Goal: Check status: Check status

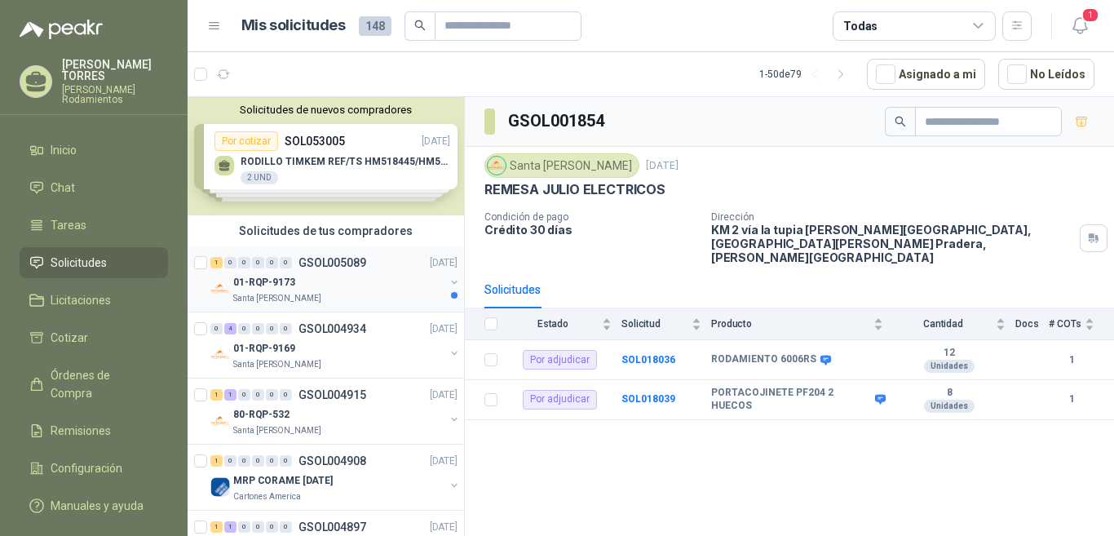
click at [348, 263] on p "GSOL005089" at bounding box center [332, 262] width 68 height 11
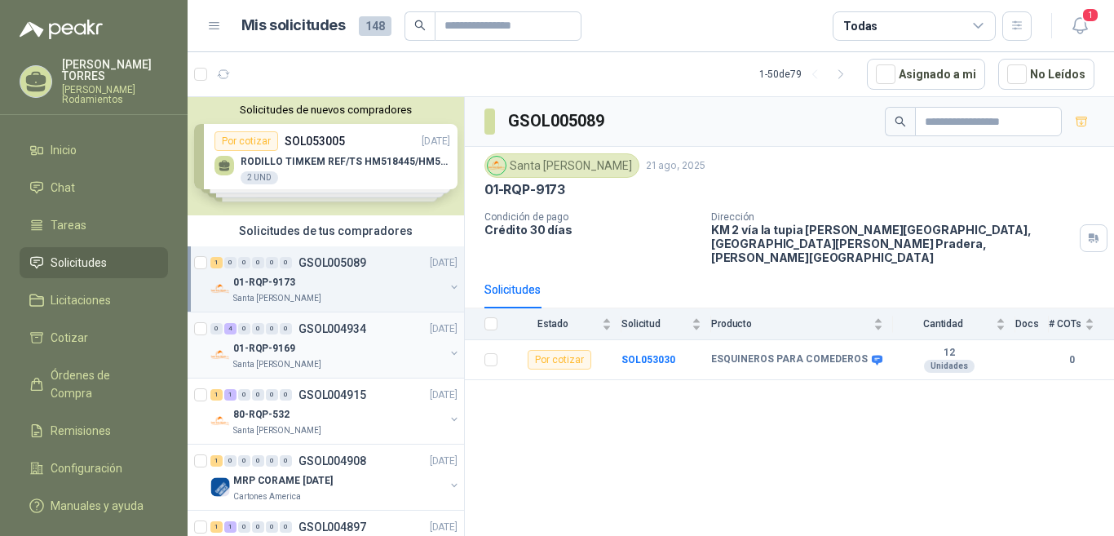
click at [348, 325] on p "GSOL004934" at bounding box center [332, 328] width 68 height 11
click at [363, 329] on p "GSOL004934" at bounding box center [332, 328] width 68 height 11
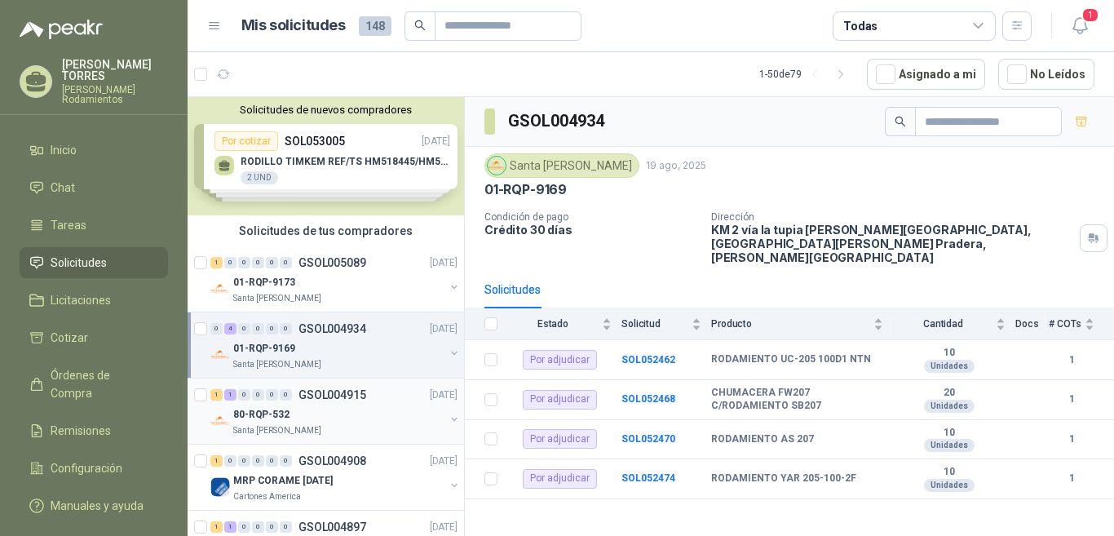
click at [357, 396] on p "GSOL004915" at bounding box center [332, 394] width 68 height 11
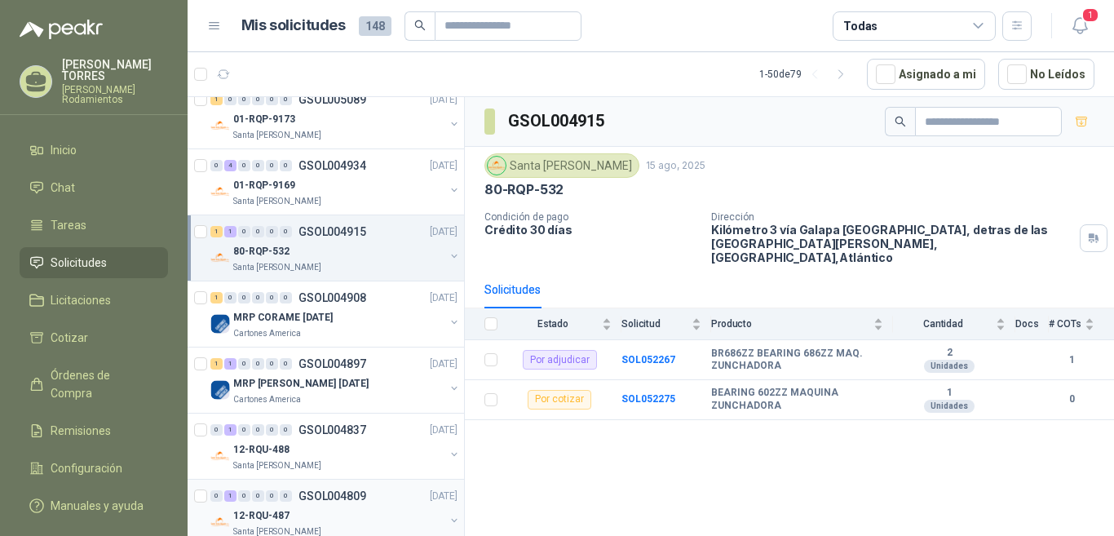
scroll to position [245, 0]
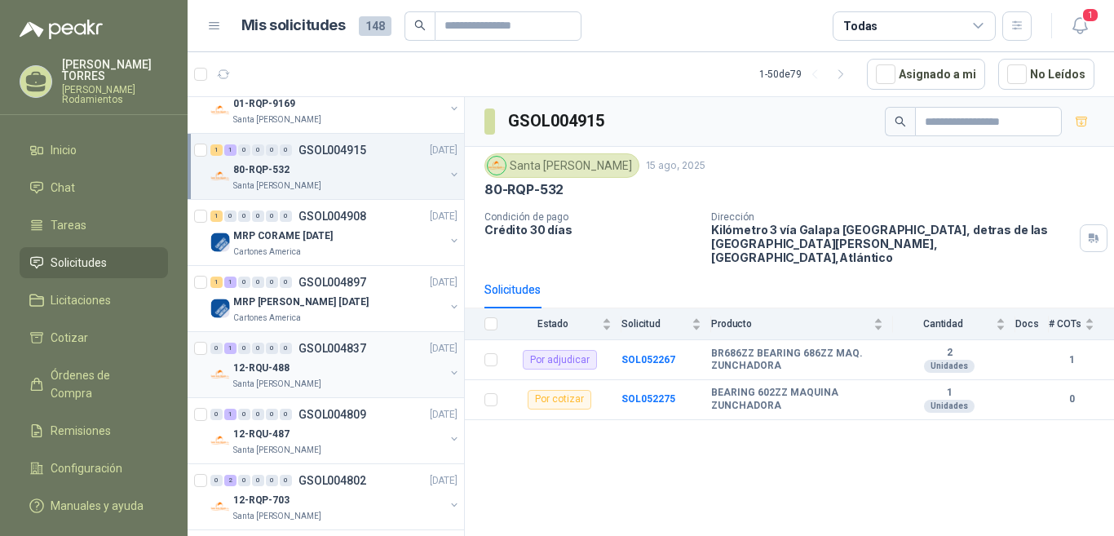
click at [338, 343] on p "GSOL004837" at bounding box center [332, 348] width 68 height 11
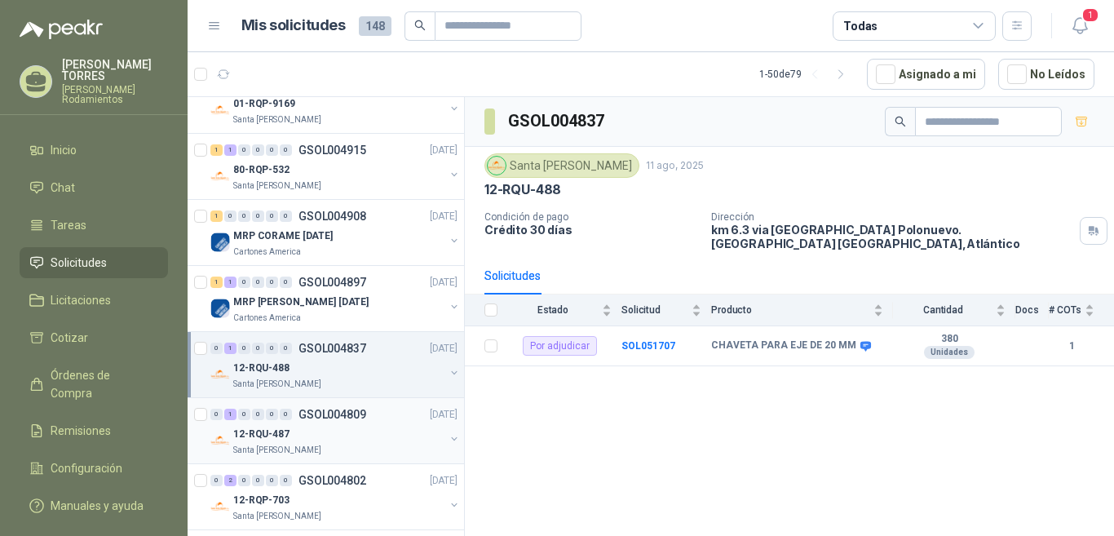
click at [351, 409] on p "GSOL004809" at bounding box center [332, 414] width 68 height 11
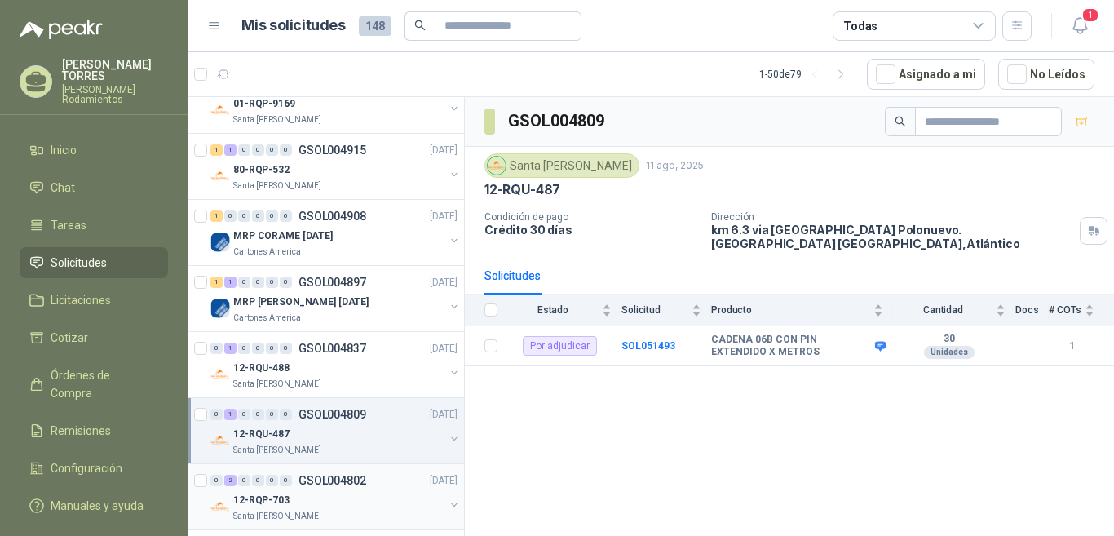
click at [351, 477] on p "GSOL004802" at bounding box center [332, 480] width 68 height 11
